Goal: Task Accomplishment & Management: Manage account settings

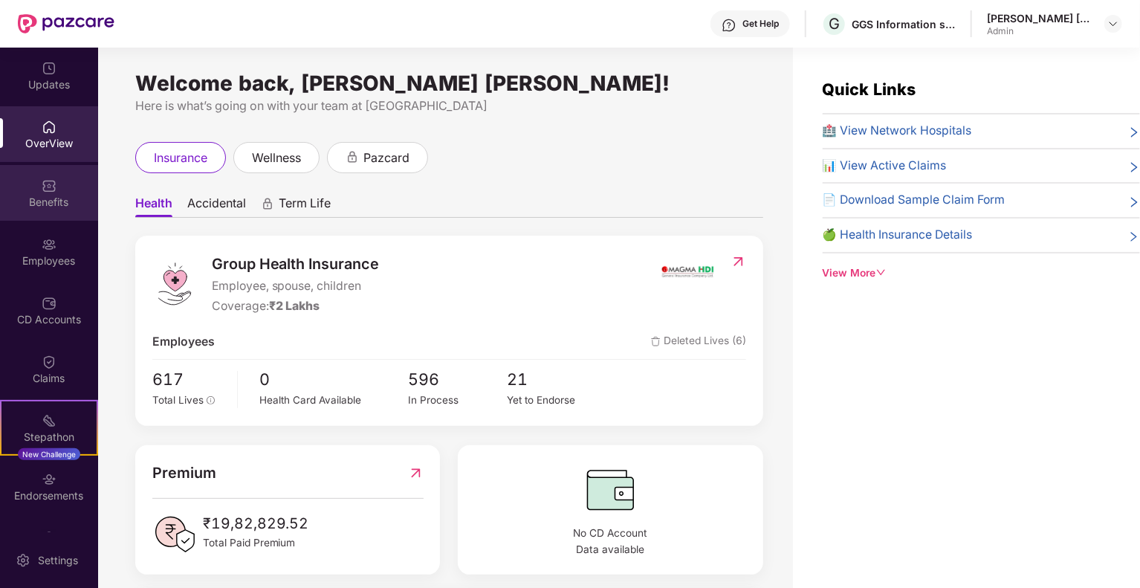
click at [48, 201] on div "Benefits" at bounding box center [49, 202] width 98 height 15
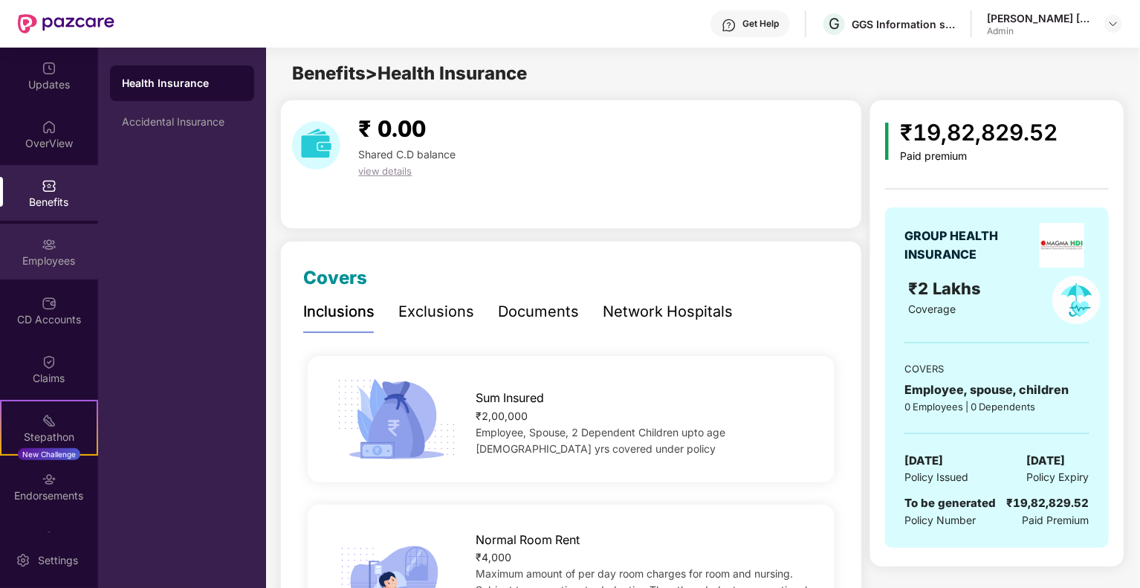
click at [62, 264] on div "Employees" at bounding box center [49, 260] width 98 height 15
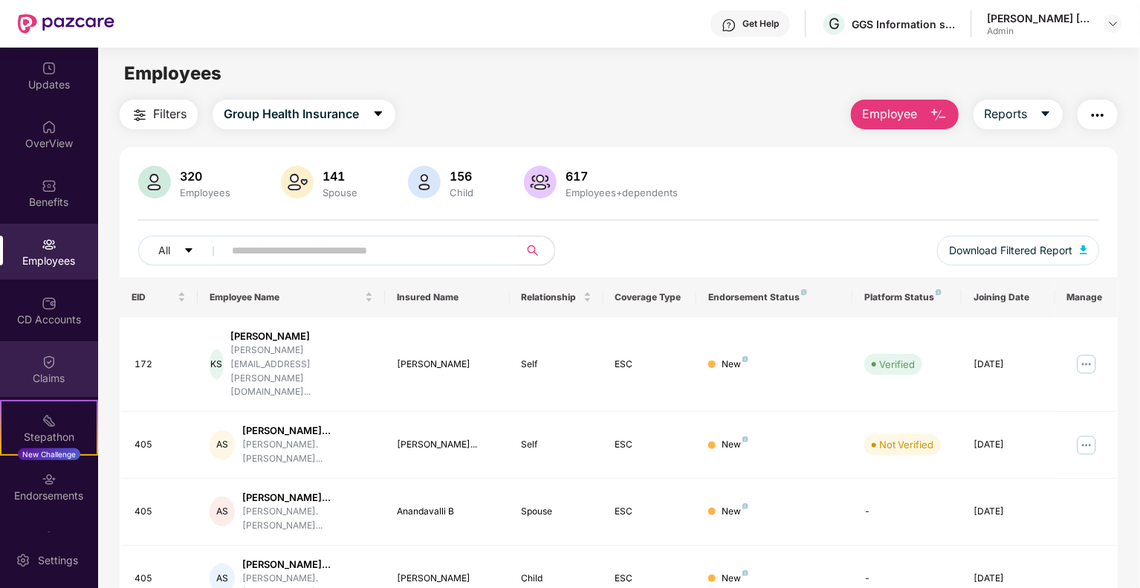
scroll to position [44, 0]
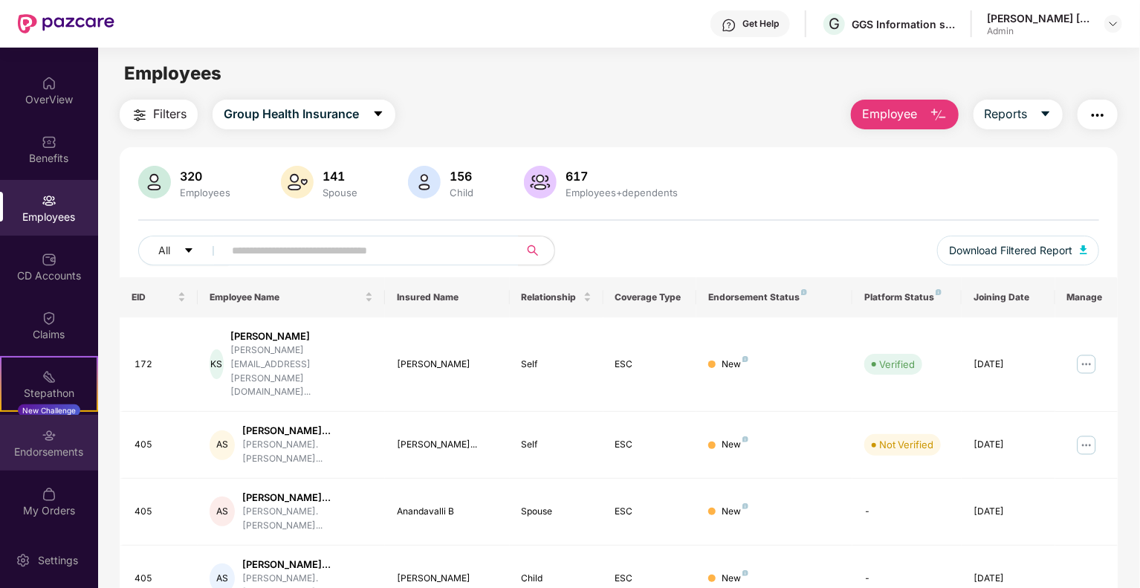
click at [49, 444] on div "Endorsements" at bounding box center [49, 451] width 98 height 15
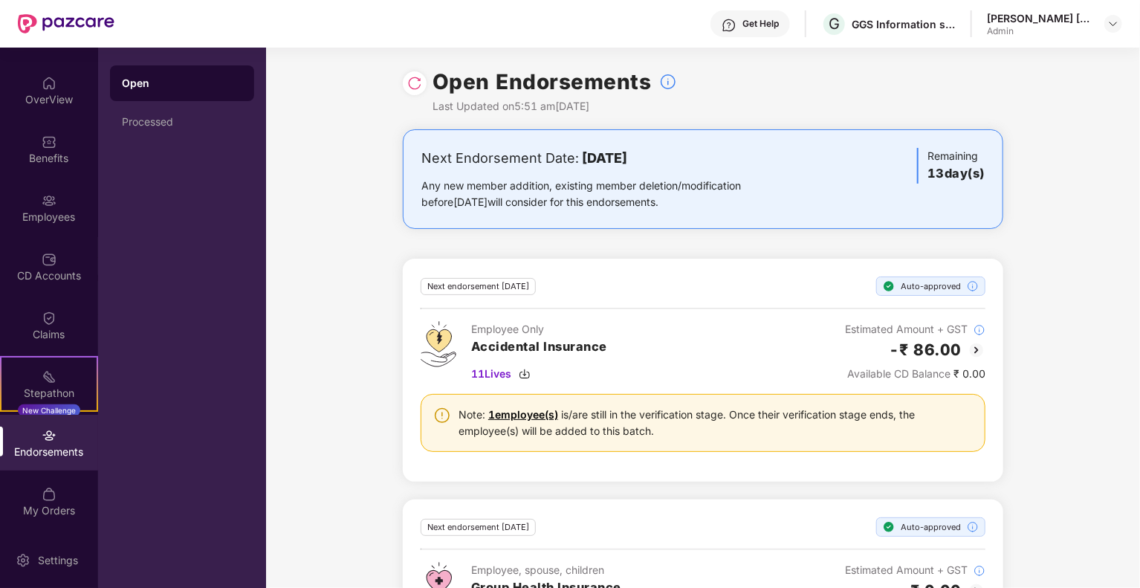
drag, startPoint x: 49, startPoint y: 159, endPoint x: 51, endPoint y: 178, distance: 18.6
click at [49, 160] on div "Benefits" at bounding box center [49, 158] width 98 height 15
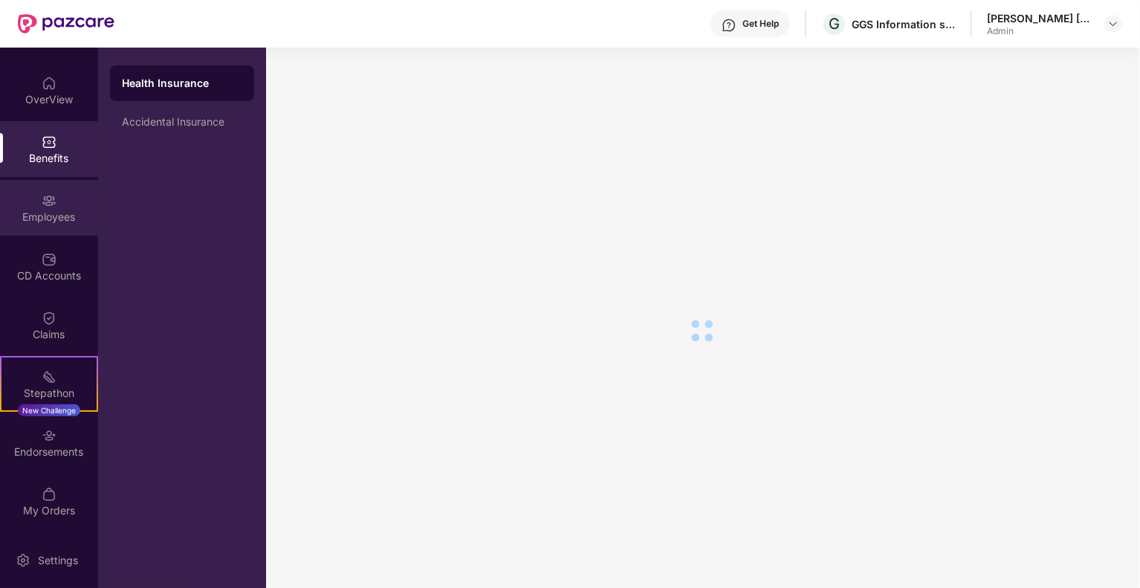
click at [53, 225] on div "Employees" at bounding box center [49, 208] width 98 height 56
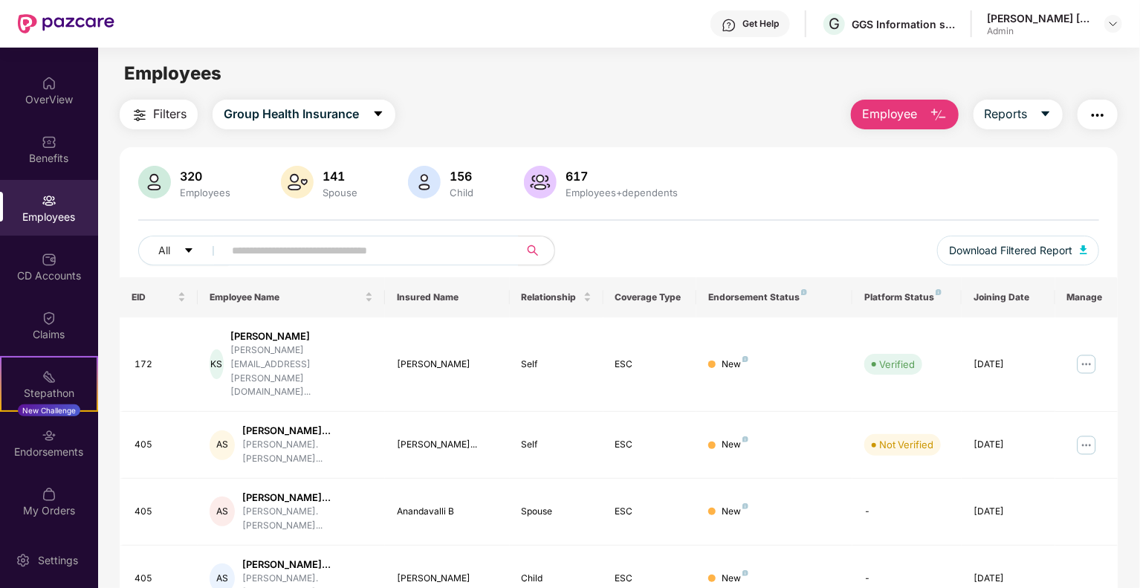
click at [49, 215] on div "Employees" at bounding box center [49, 217] width 98 height 15
click at [299, 112] on span "Group Health Insurance" at bounding box center [291, 114] width 135 height 19
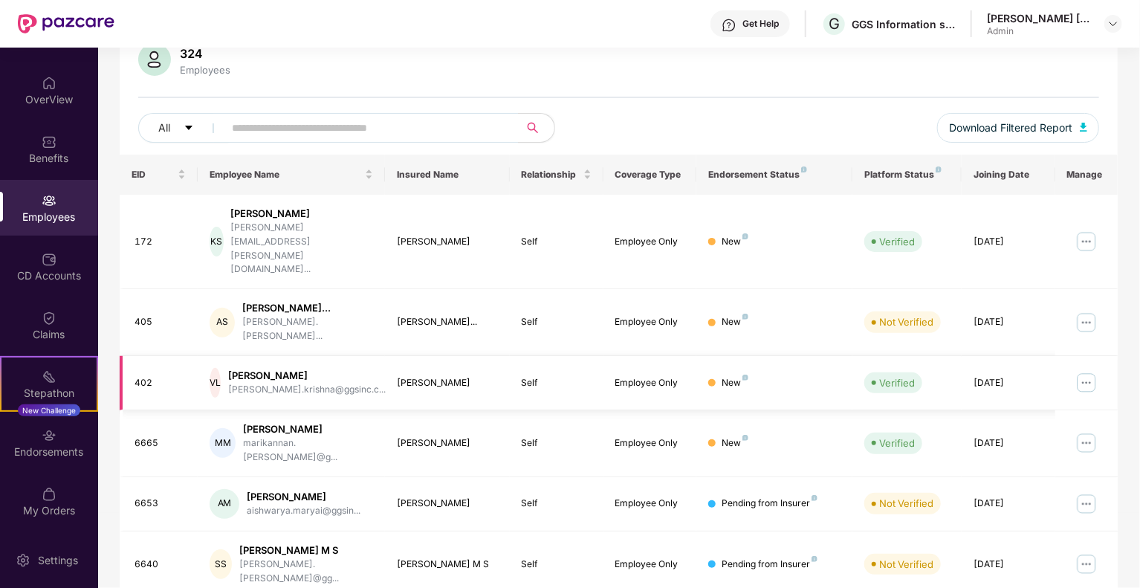
scroll to position [149, 0]
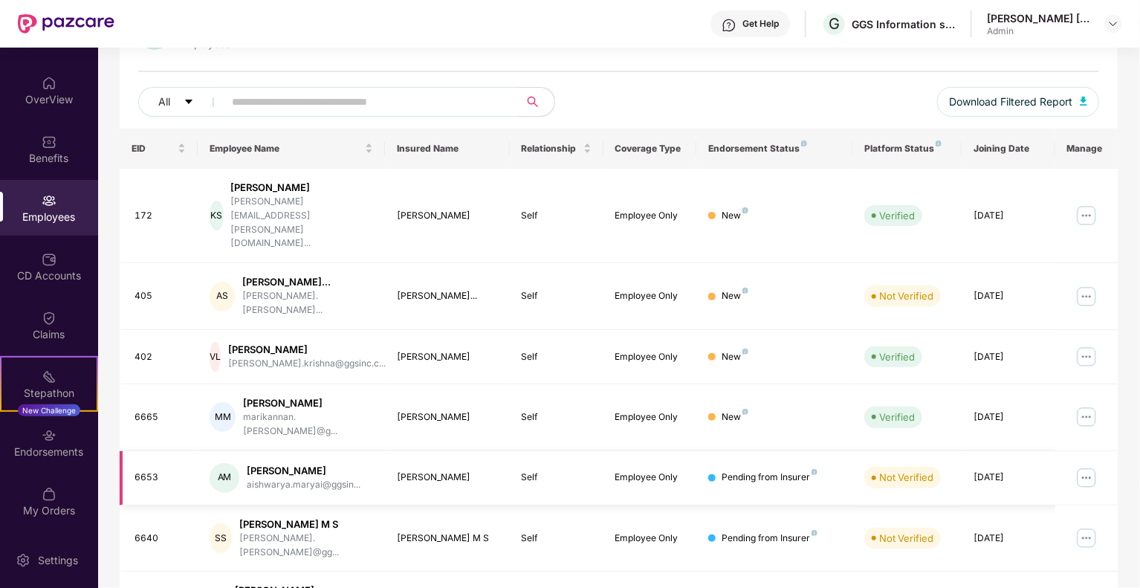
click at [802, 470] on div "Pending from Insurer" at bounding box center [769, 477] width 96 height 14
click at [1080, 405] on img at bounding box center [1086, 417] width 24 height 24
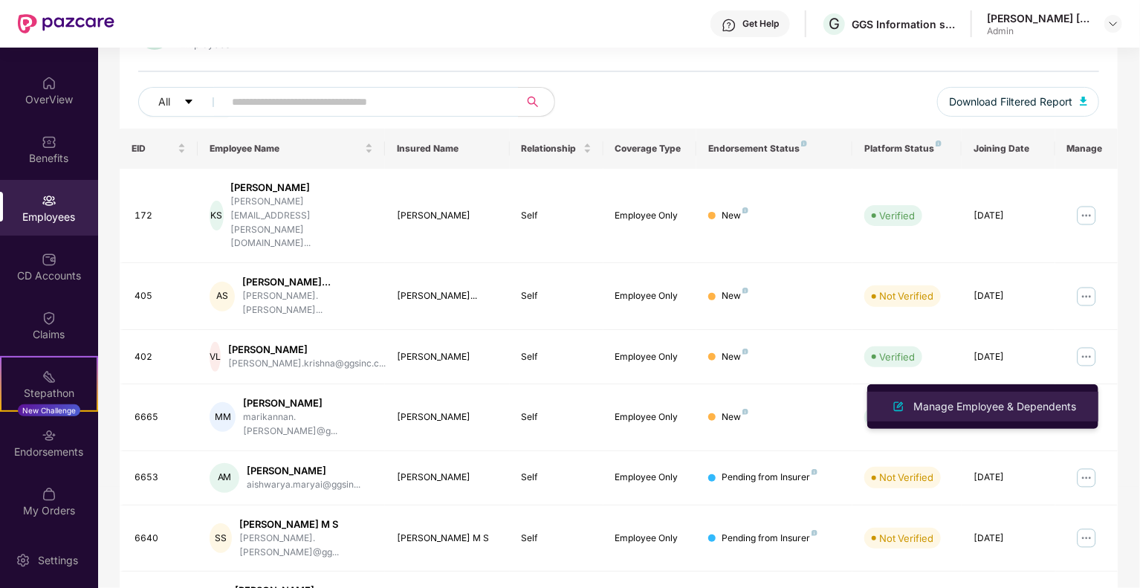
click at [1062, 395] on li "Manage Employee & Dependents" at bounding box center [982, 407] width 231 height 30
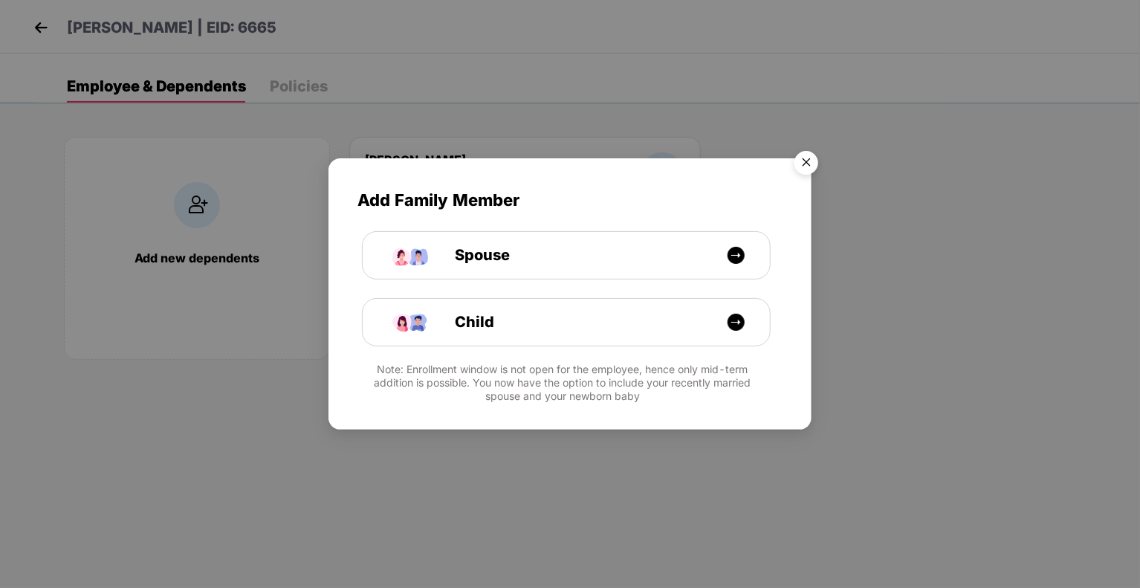
click at [796, 169] on img "Close" at bounding box center [806, 165] width 42 height 42
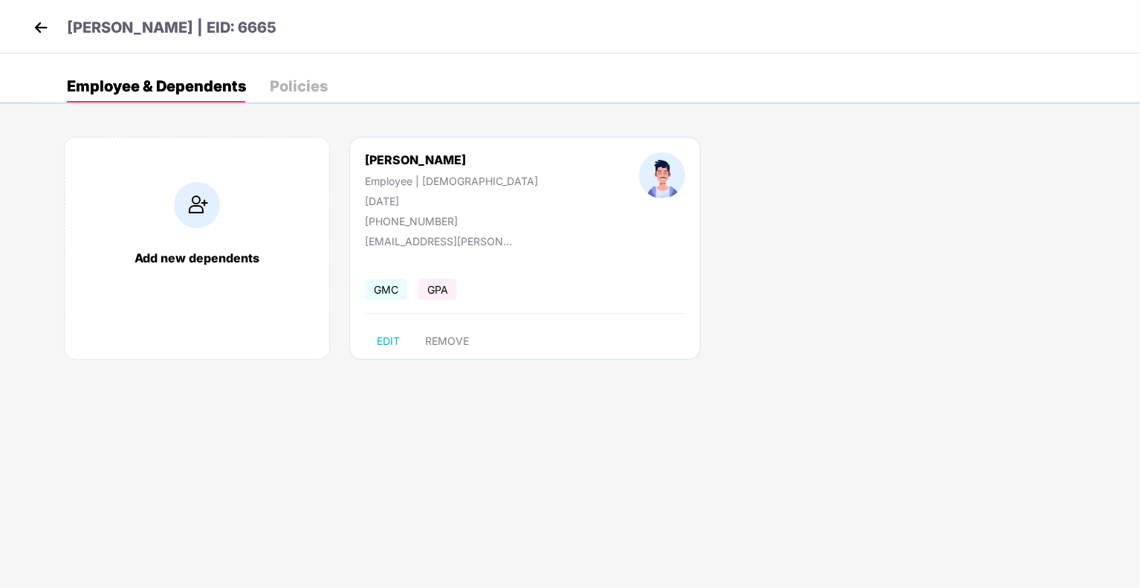
click at [438, 292] on span "GPA" at bounding box center [437, 290] width 39 height 22
click at [286, 82] on div "Policies" at bounding box center [299, 86] width 58 height 15
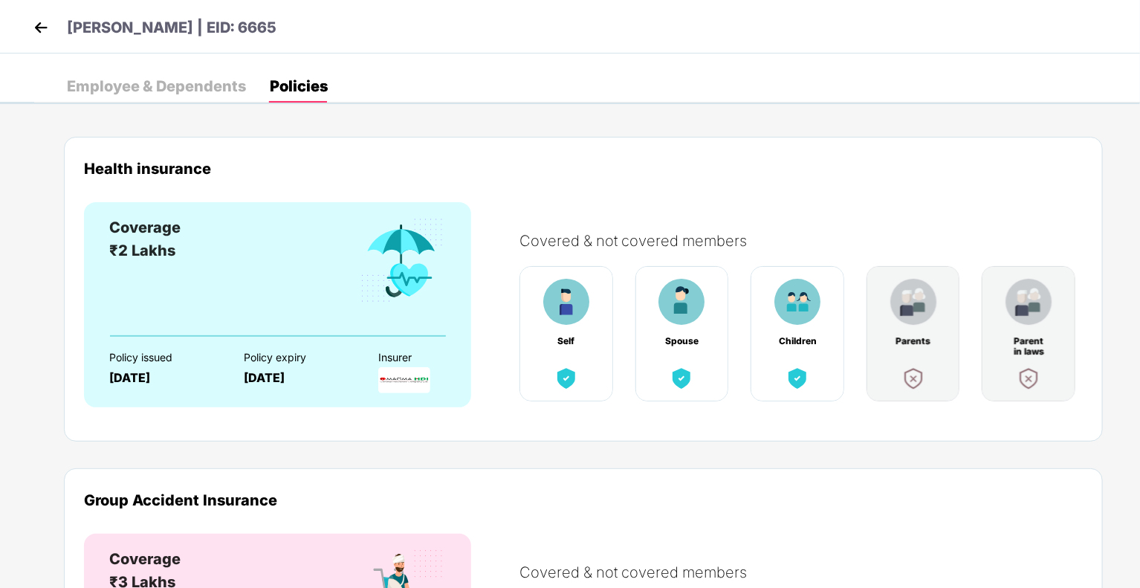
click at [43, 27] on img at bounding box center [41, 27] width 22 height 22
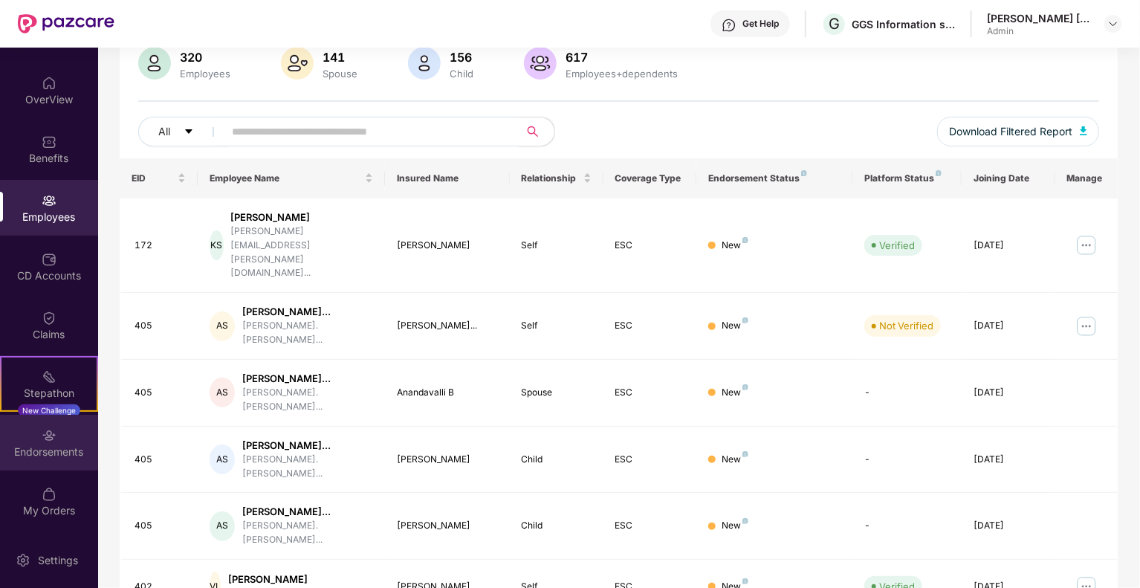
scroll to position [223, 0]
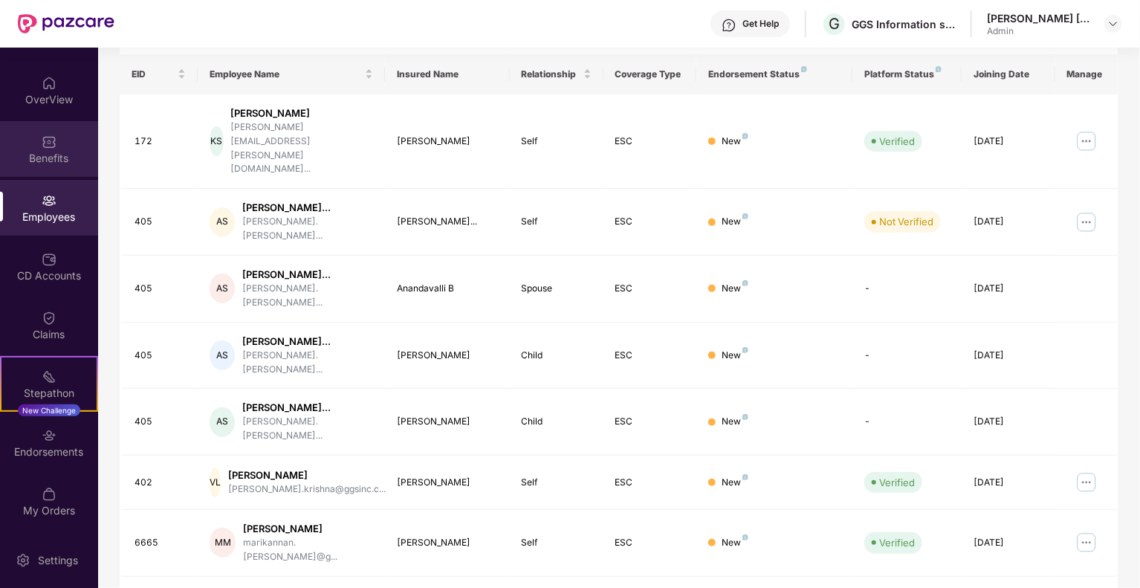
click at [41, 152] on div "Benefits" at bounding box center [49, 158] width 98 height 15
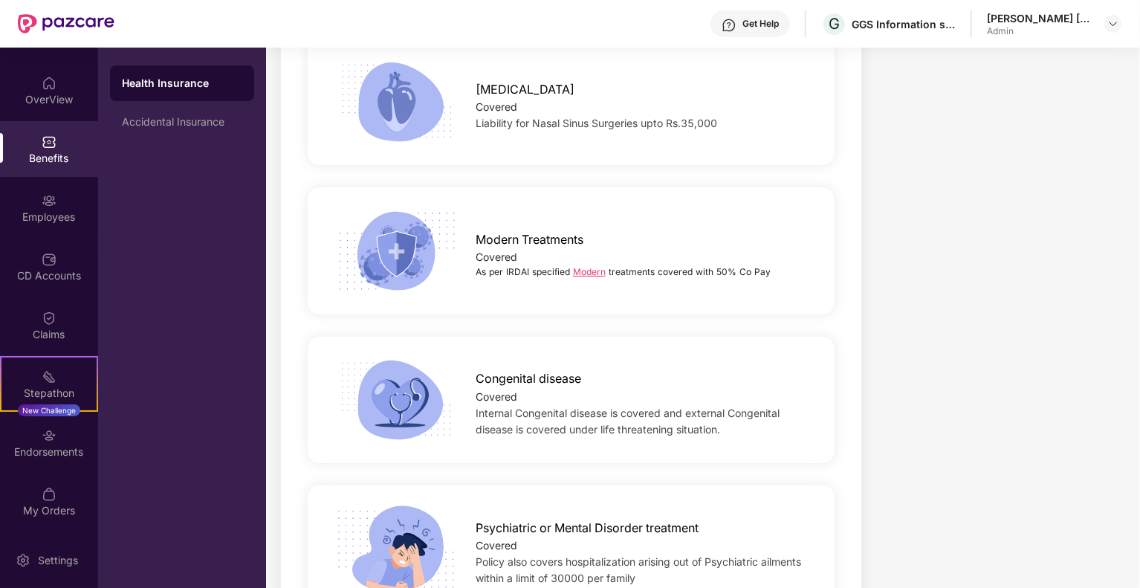
scroll to position [2861, 0]
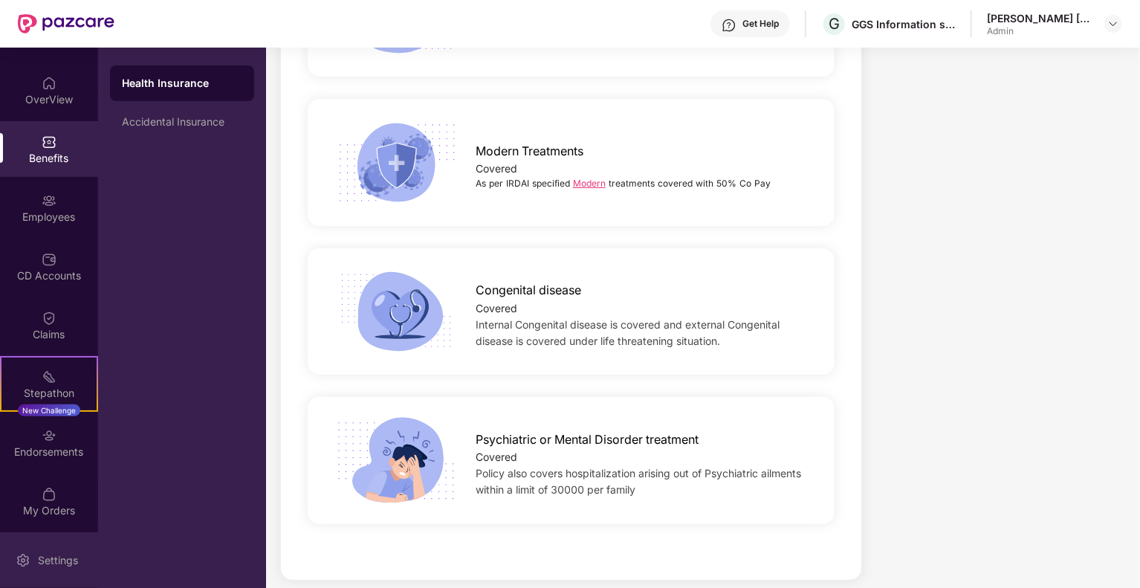
click at [59, 564] on div "Settings" at bounding box center [57, 560] width 49 height 15
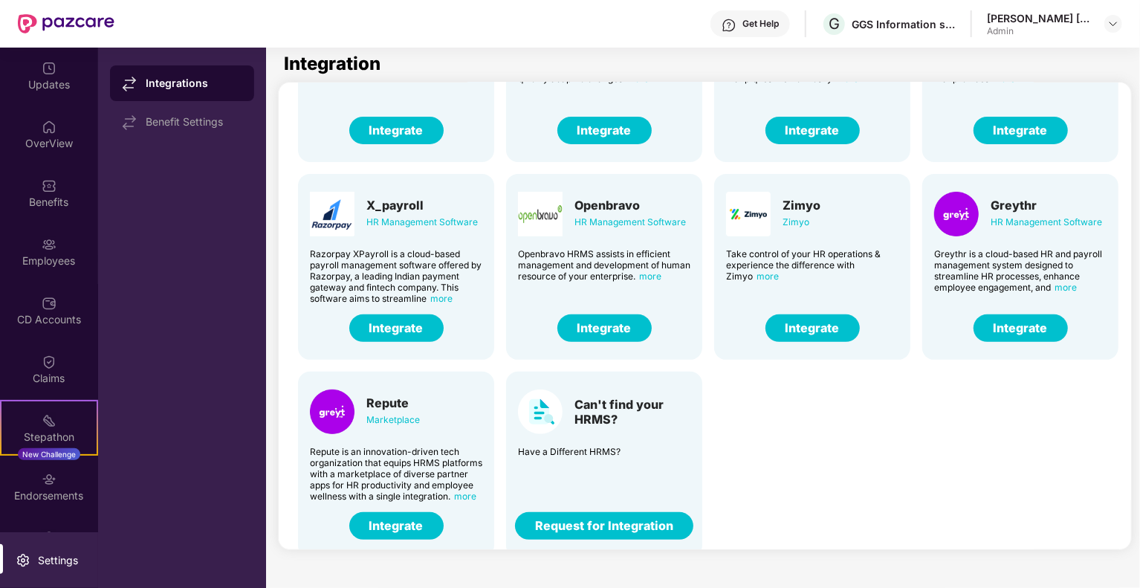
scroll to position [156, 0]
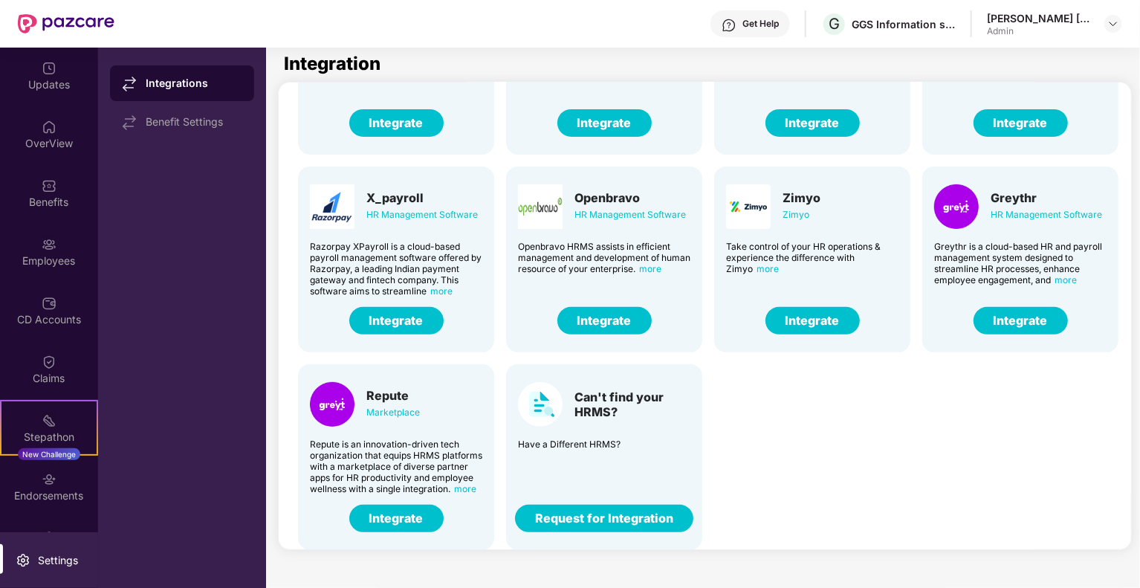
click at [473, 485] on span "more" at bounding box center [465, 488] width 22 height 11
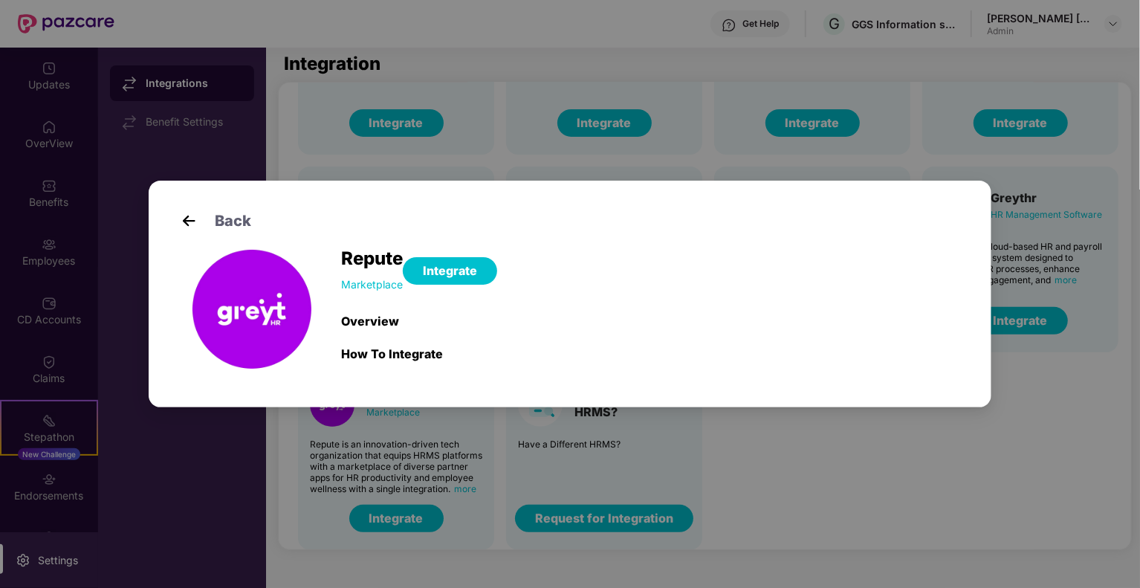
click at [368, 320] on div "Overview" at bounding box center [419, 321] width 156 height 15
click at [411, 353] on div "How To Integrate" at bounding box center [419, 353] width 156 height 15
click at [374, 282] on div "Marketplace" at bounding box center [372, 284] width 62 height 16
click at [949, 450] on div "Back Repute Marketplace Integrate Overview How To Integrate Cancel OK" at bounding box center [570, 294] width 1140 height 588
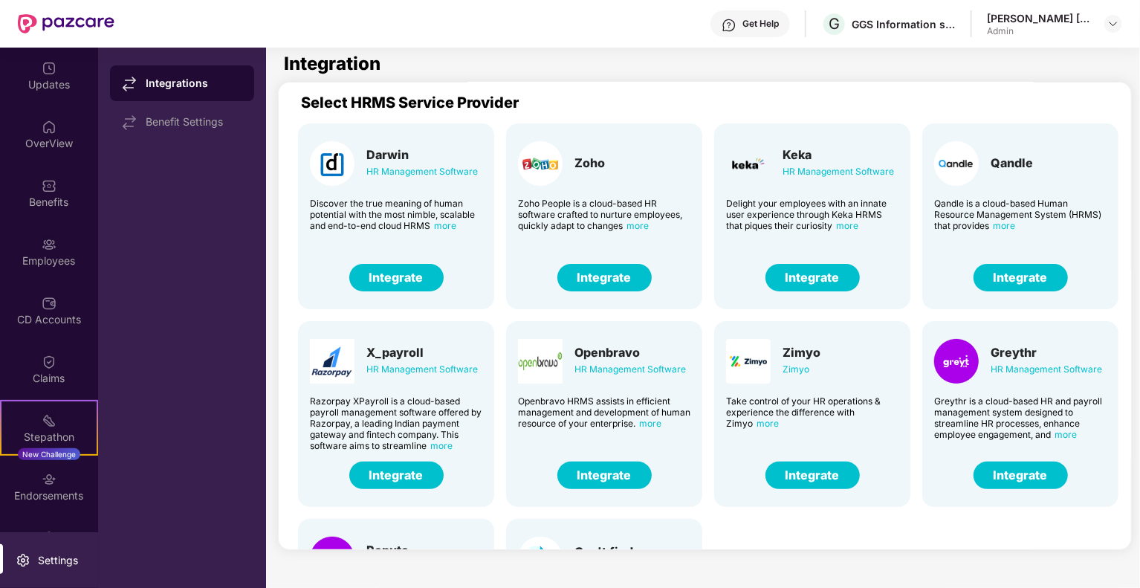
scroll to position [0, 0]
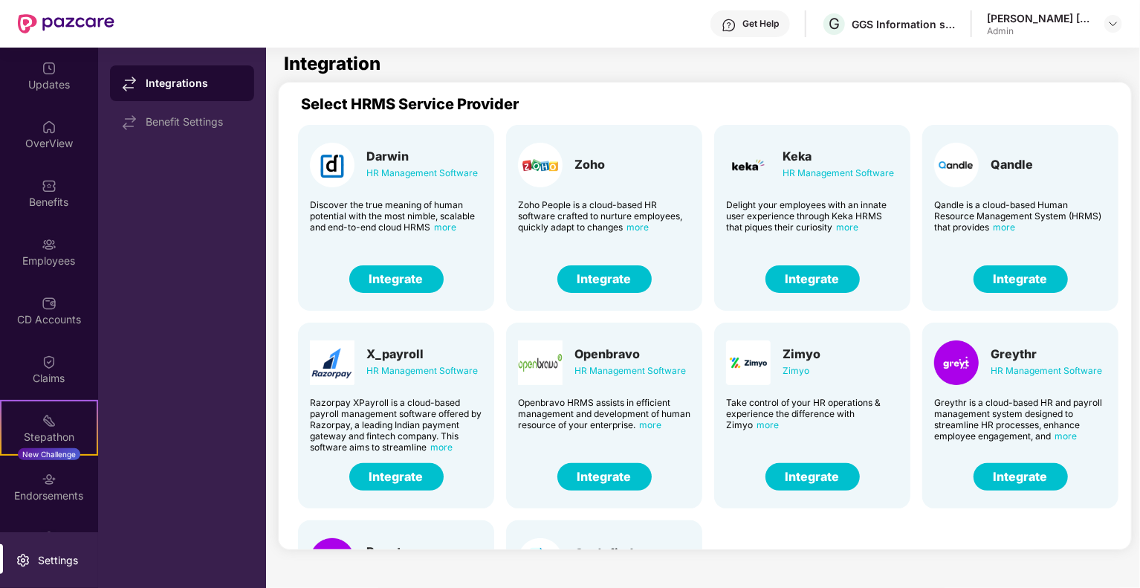
click at [639, 224] on span "more" at bounding box center [637, 226] width 22 height 11
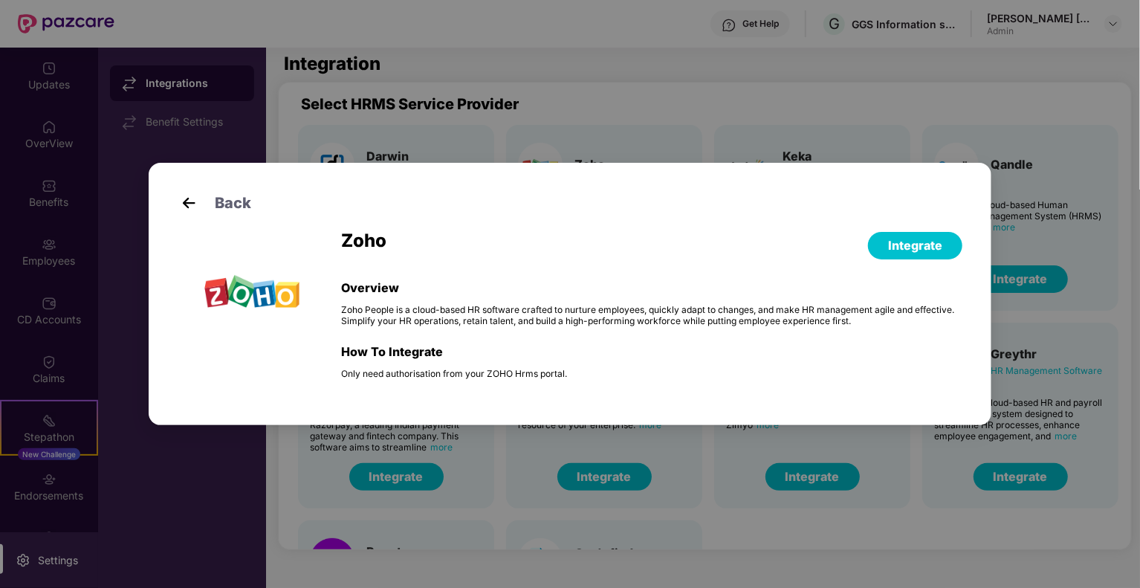
click at [997, 542] on div "Back Zoho Integrate Overview Zoho People is a cloud-based HR software crafted t…" at bounding box center [570, 294] width 1140 height 588
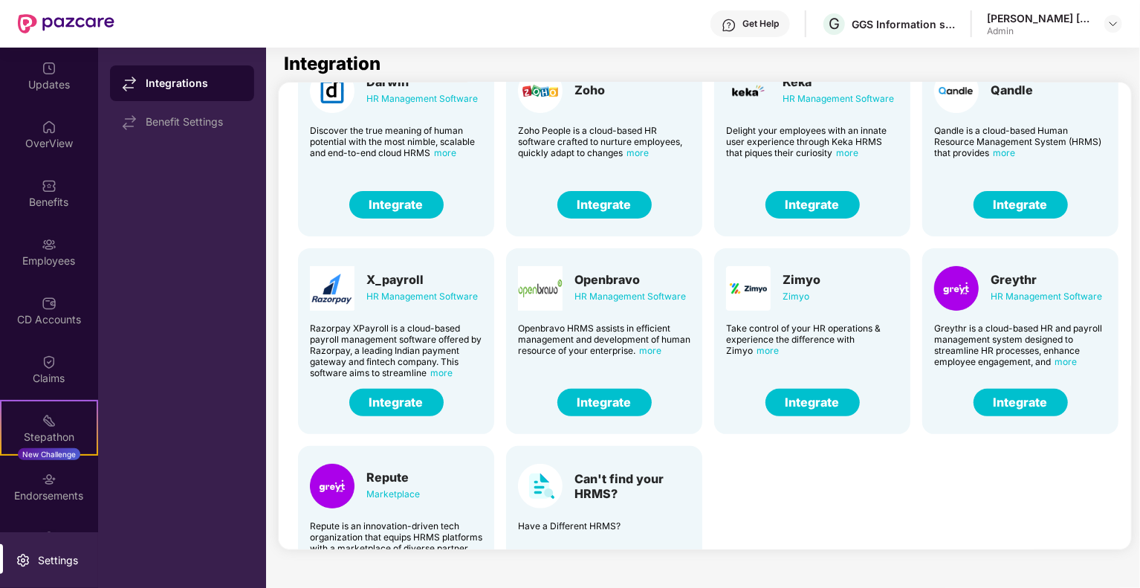
scroll to position [156, 0]
